Goal: Transaction & Acquisition: Subscribe to service/newsletter

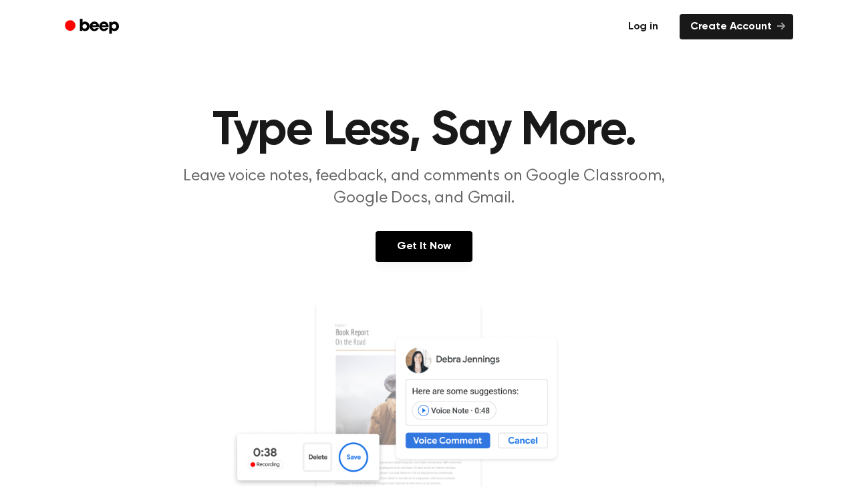
click at [650, 25] on link "Log in" at bounding box center [643, 26] width 57 height 31
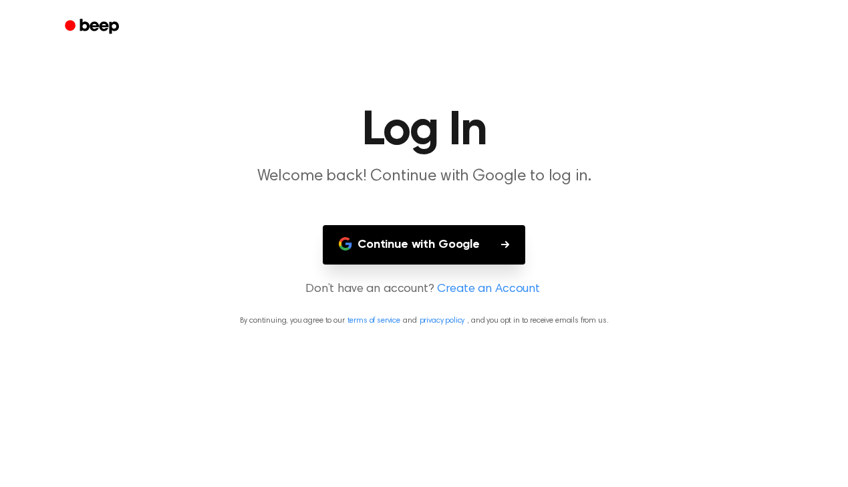
click at [402, 233] on button "Continue with Google" at bounding box center [424, 244] width 202 height 39
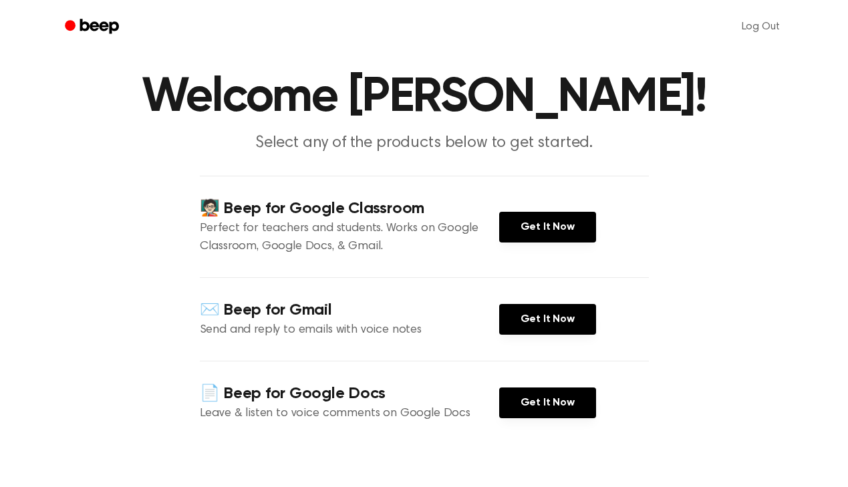
scroll to position [35, 0]
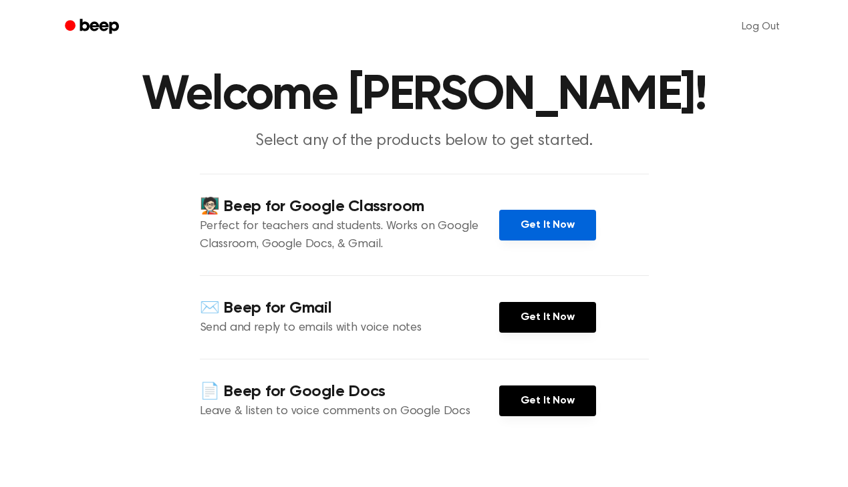
click at [526, 229] on link "Get It Now" at bounding box center [547, 225] width 97 height 31
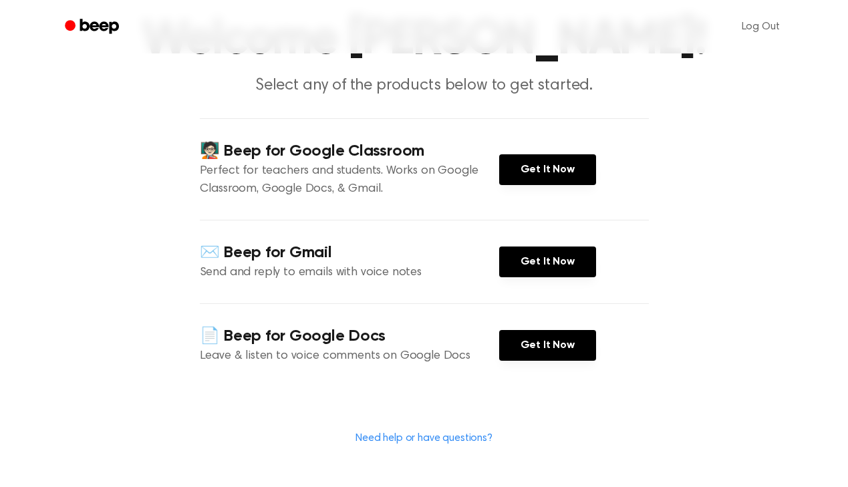
scroll to position [0, 0]
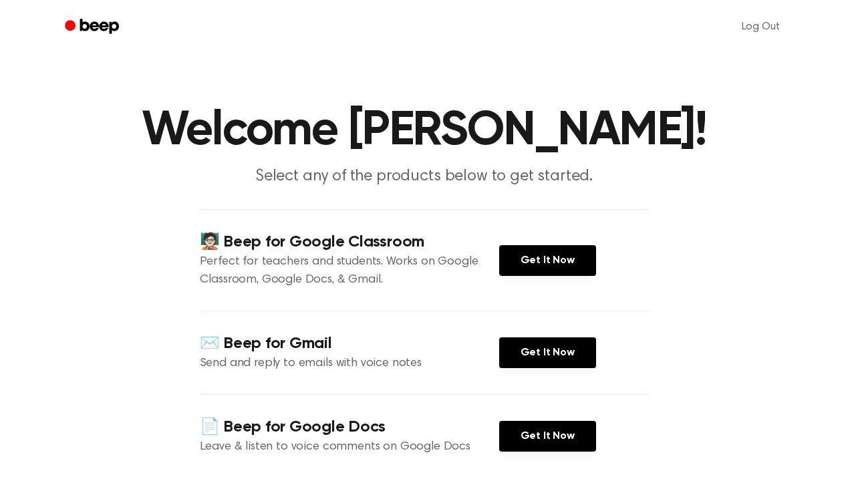
click at [113, 22] on icon "Beep" at bounding box center [99, 26] width 39 height 15
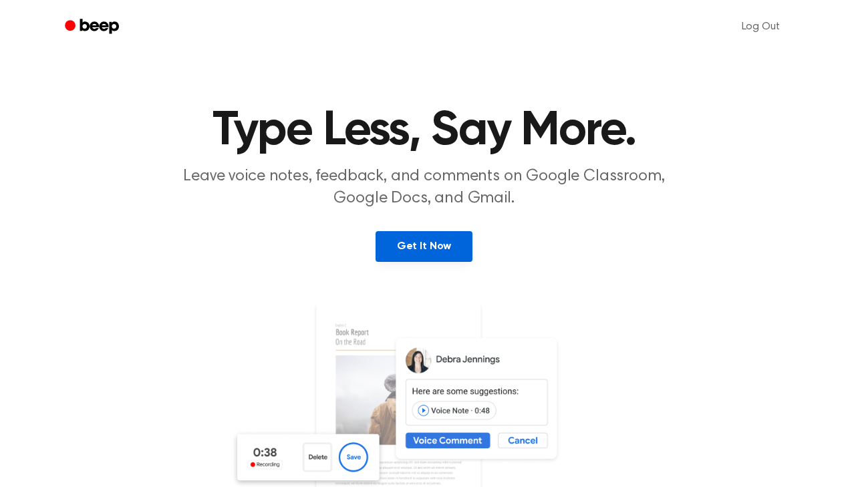
click at [416, 249] on link "Get It Now" at bounding box center [424, 246] width 97 height 31
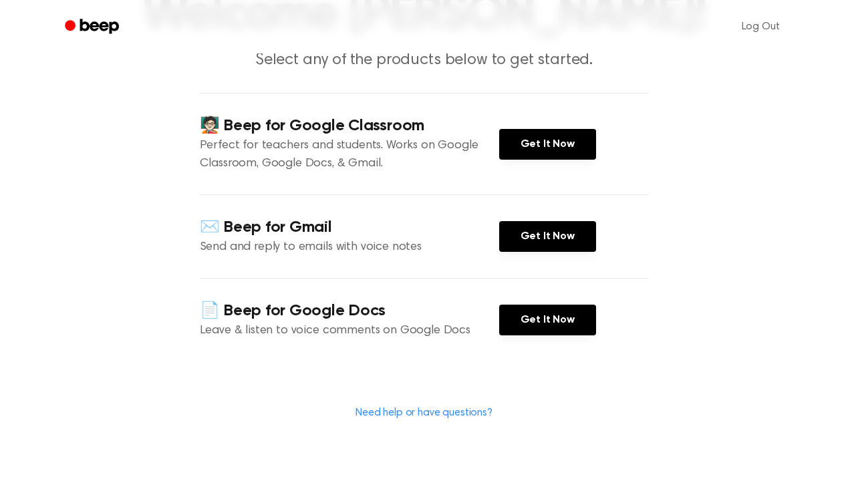
scroll to position [123, 0]
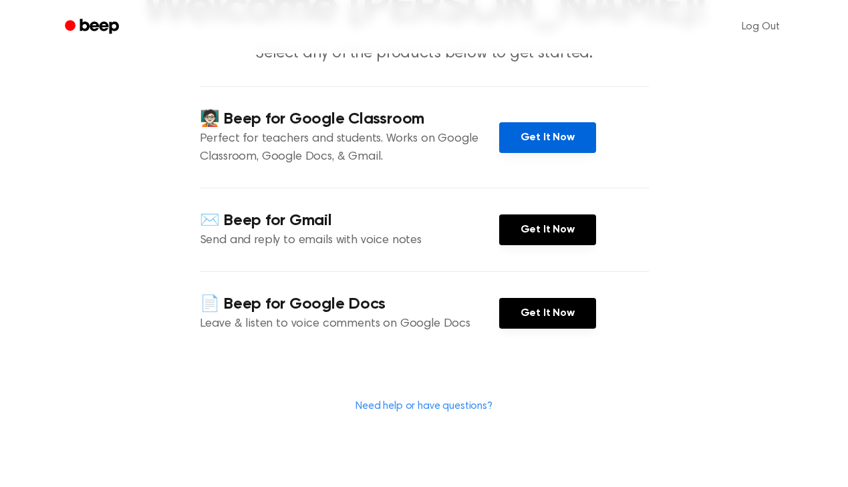
click at [535, 132] on link "Get It Now" at bounding box center [547, 137] width 97 height 31
